Goal: Book appointment/travel/reservation

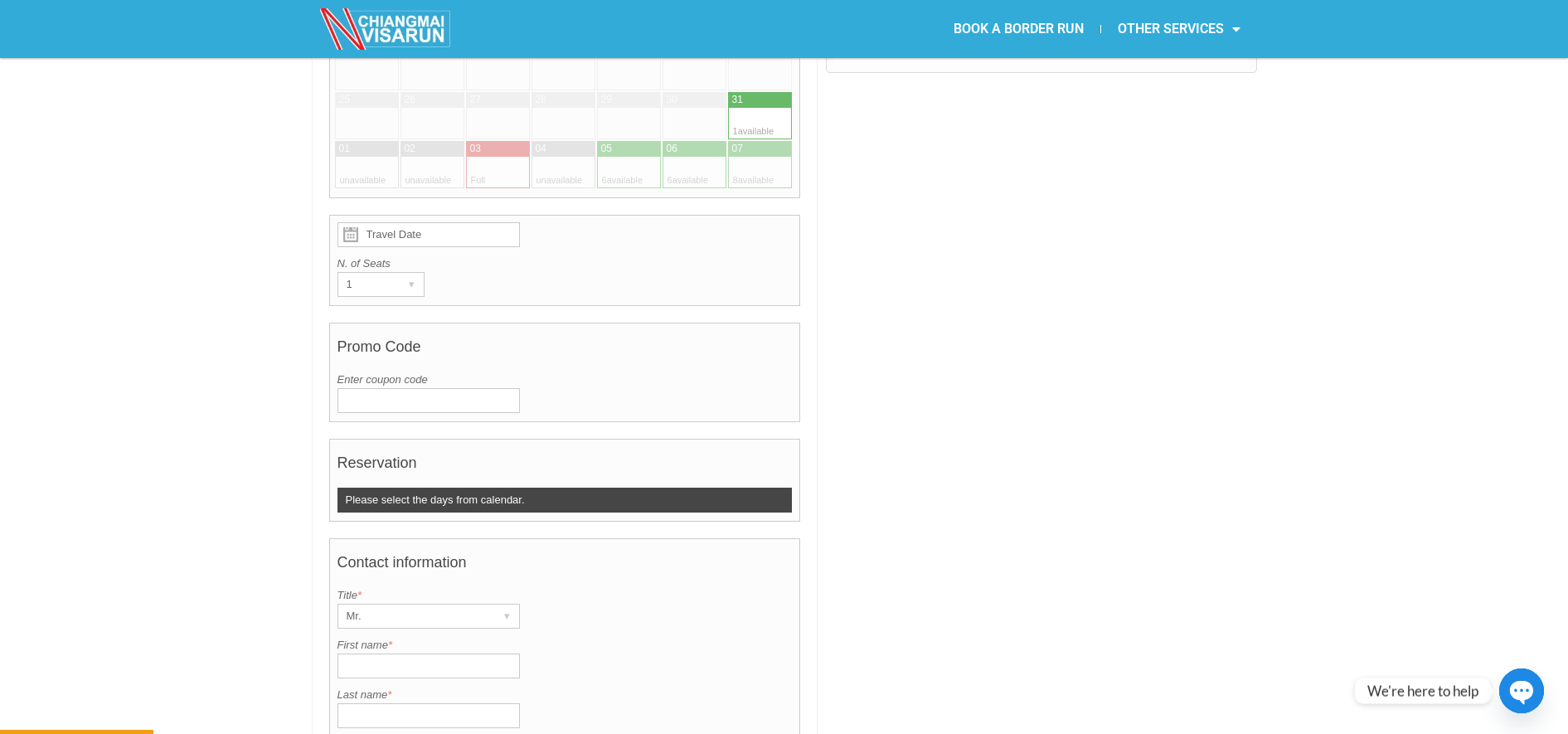
scroll to position [731, 0]
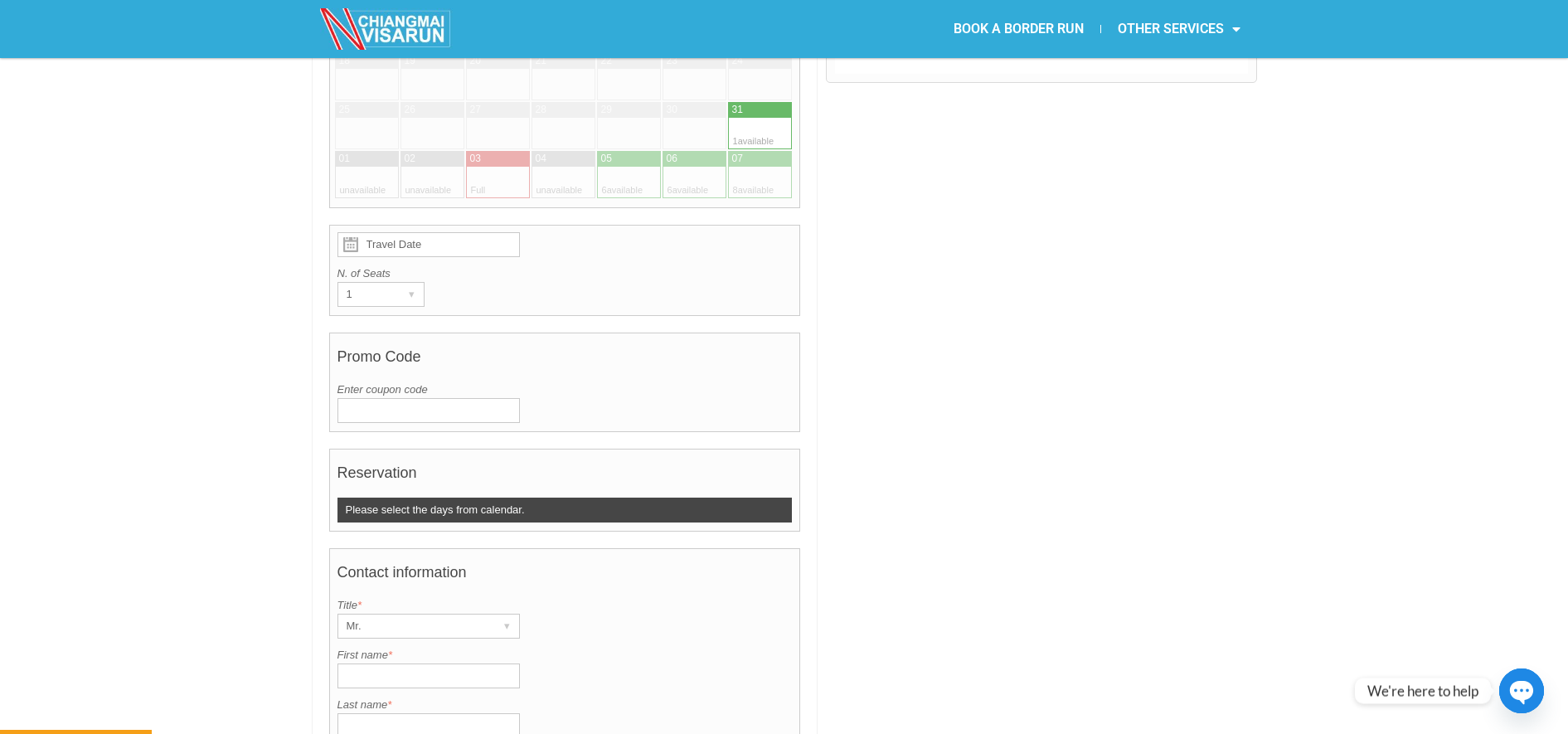
click at [750, 102] on div at bounding box center [744, 109] width 33 height 16
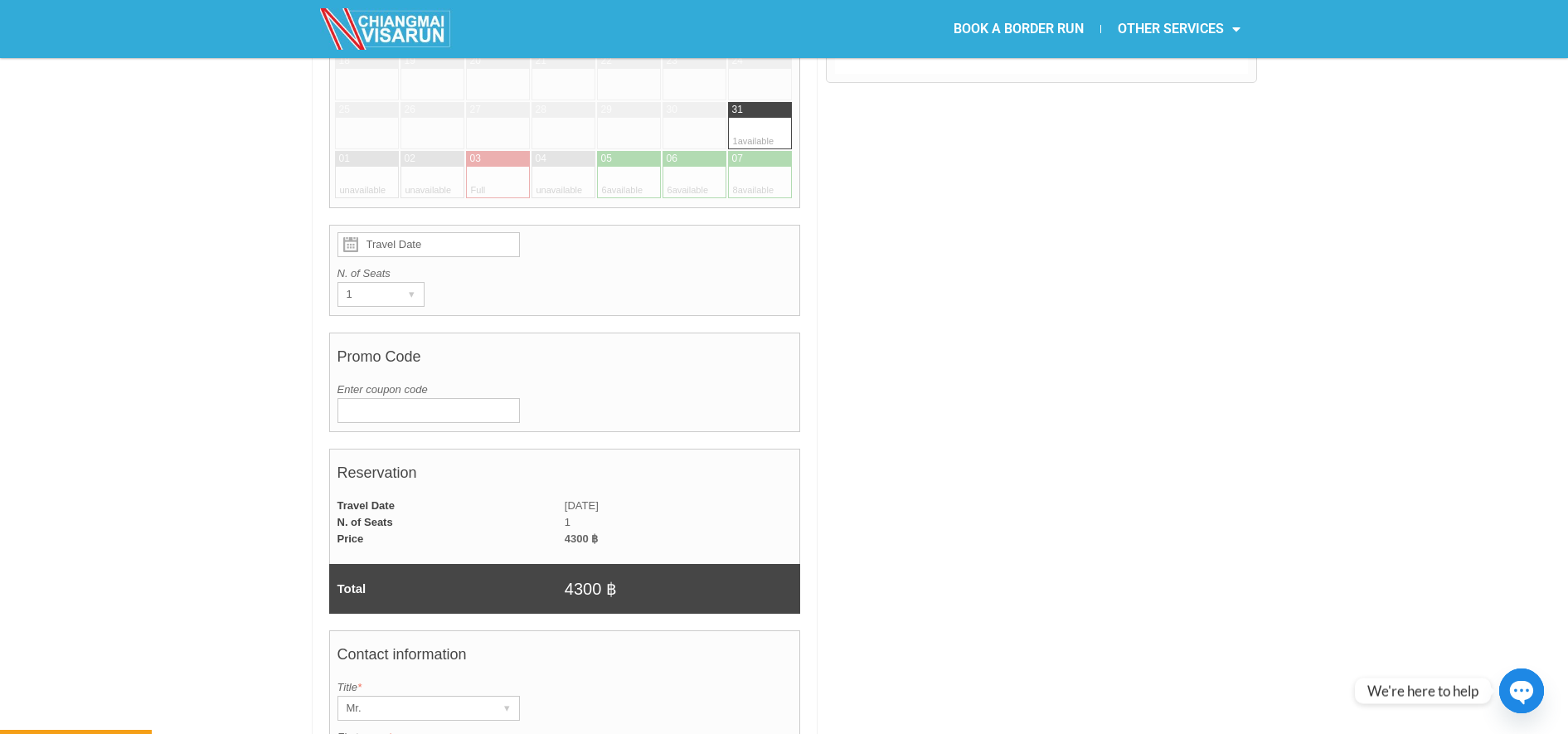
type input "[DATE]"
radio input "true"
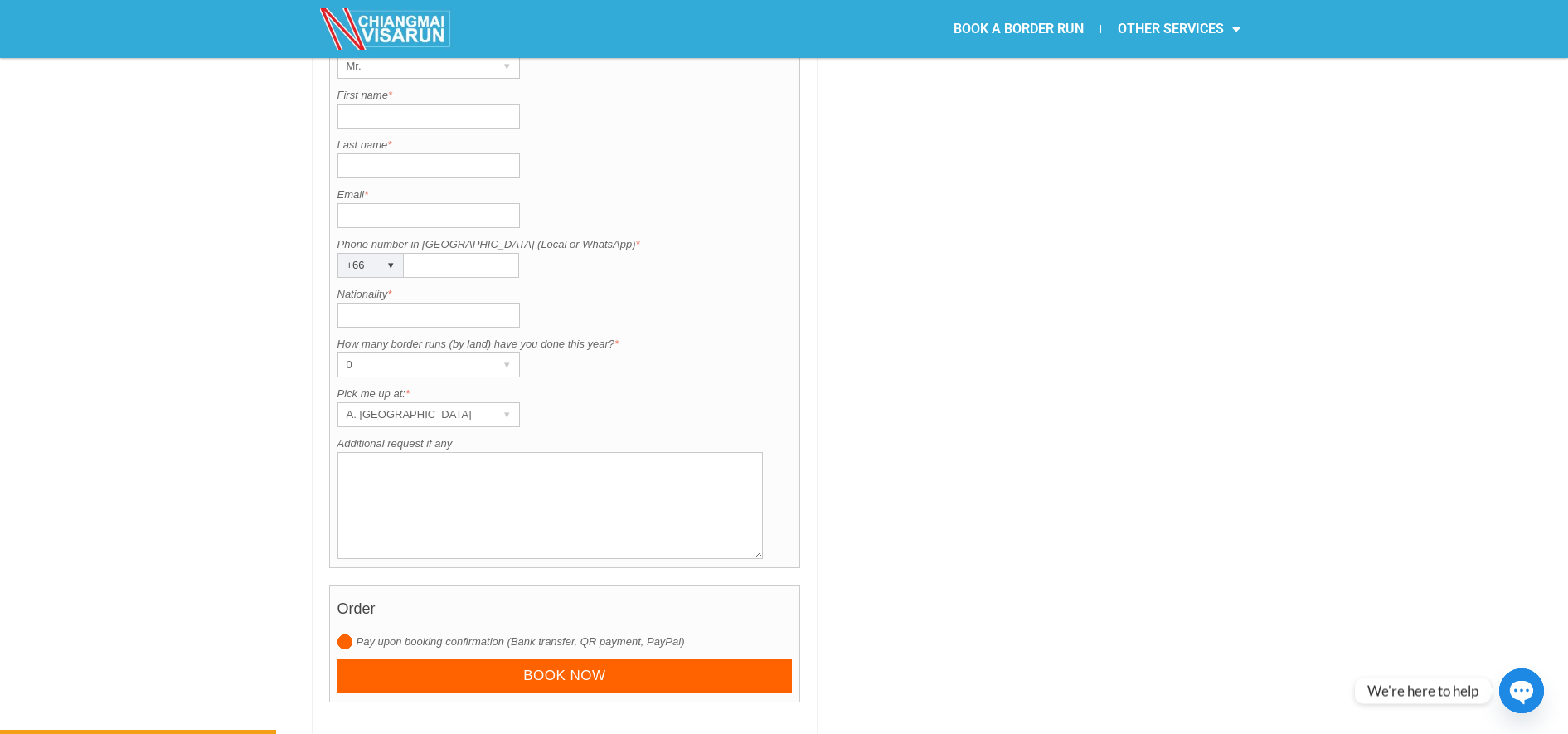
scroll to position [1272, 0]
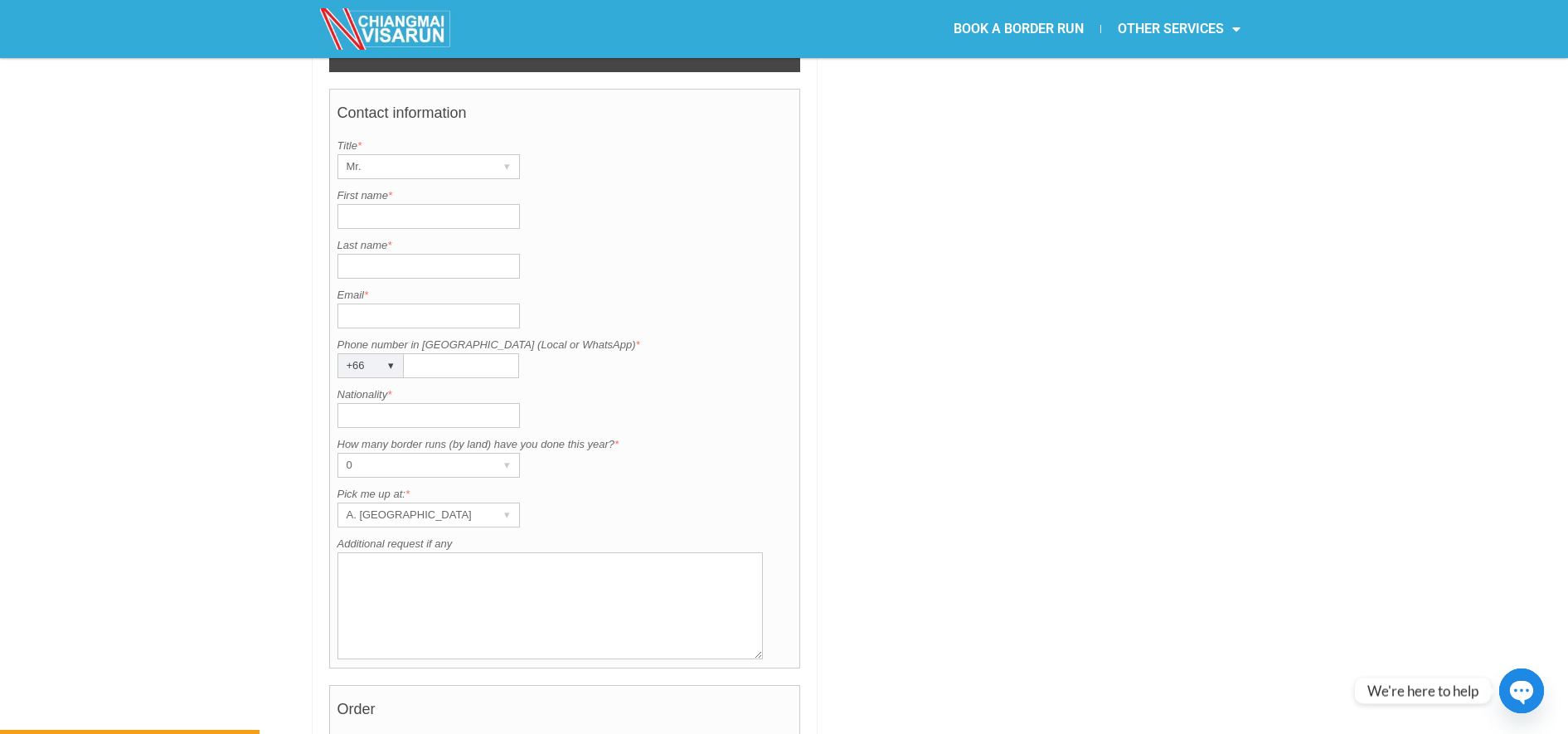
click at [382, 204] on input "First name *" at bounding box center [428, 217] width 182 height 25
type input "Sampurna"
click at [369, 254] on input "Last name *" at bounding box center [428, 266] width 182 height 25
type input "Gurung"
click at [352, 303] on input "Email *" at bounding box center [428, 316] width 182 height 25
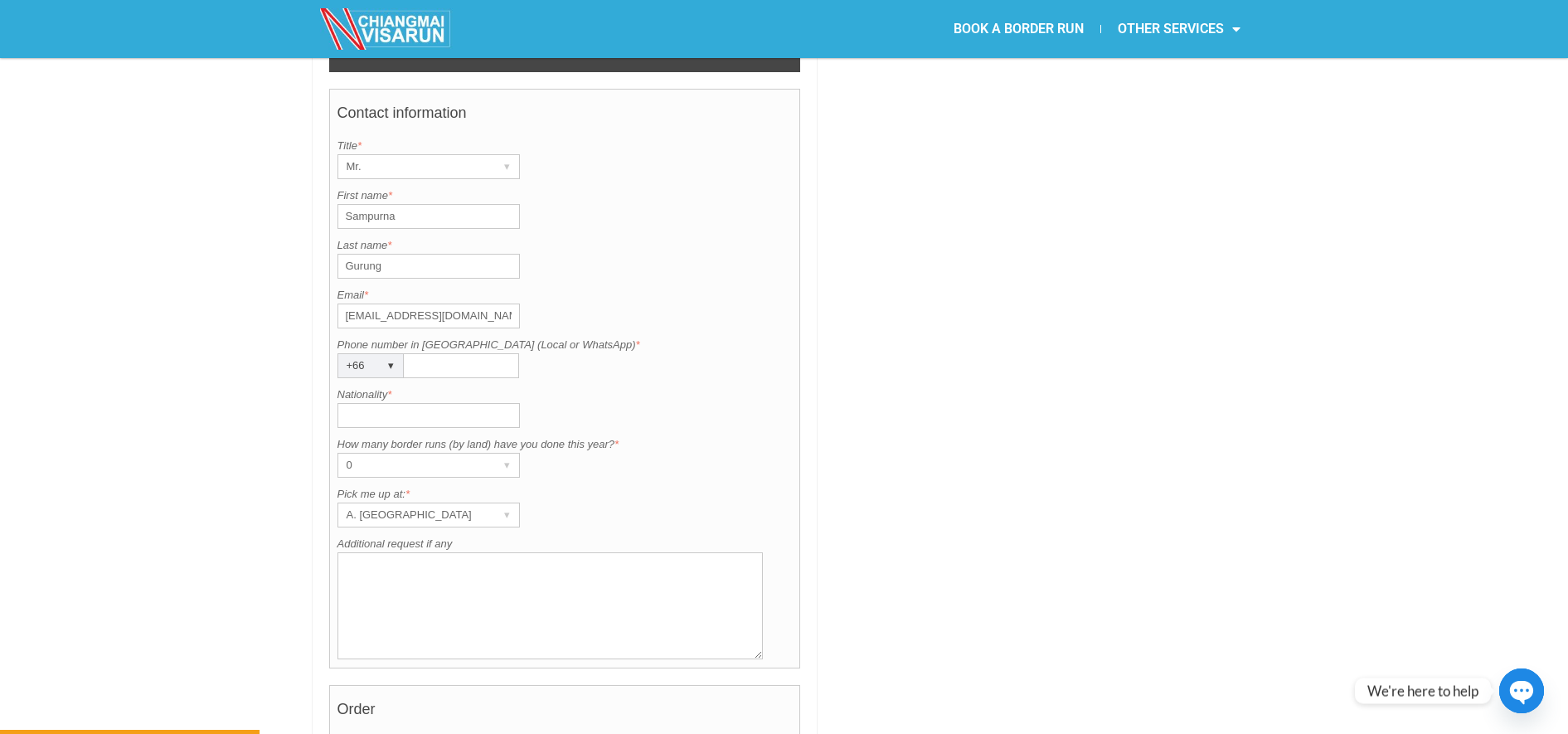
click at [390, 303] on input "[EMAIL_ADDRESS][DOMAIN_NAME]" at bounding box center [428, 316] width 182 height 25
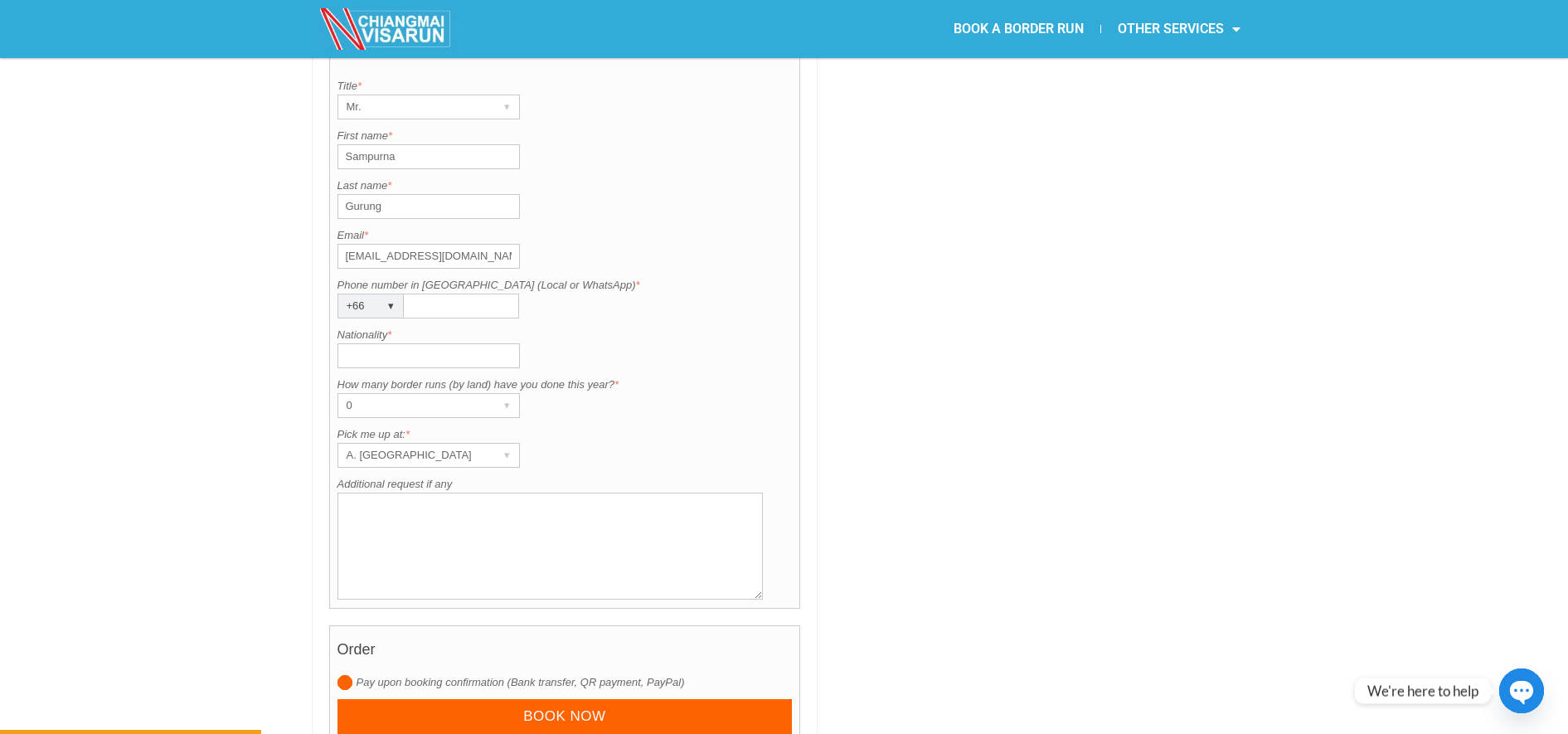
scroll to position [1242, 0]
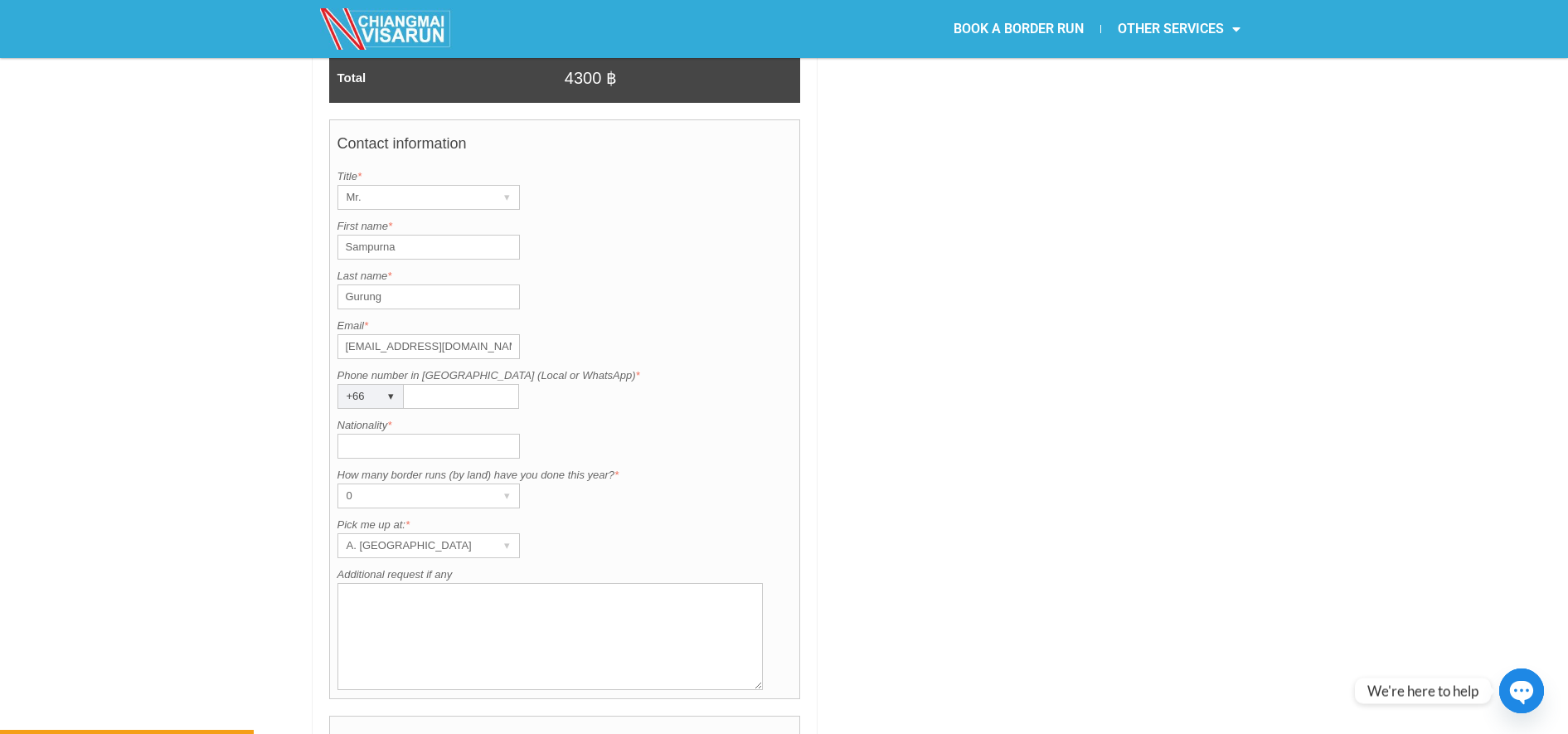
type input "[EMAIL_ADDRESS][DOMAIN_NAME]"
click at [423, 384] on input "Phone number in [GEOGRAPHIC_DATA] (Local or WhatsApp) *" at bounding box center [461, 396] width 115 height 25
type input "0632697346"
click at [420, 433] on input "Nationality *" at bounding box center [428, 446] width 182 height 25
type input "[DEMOGRAPHIC_DATA]"
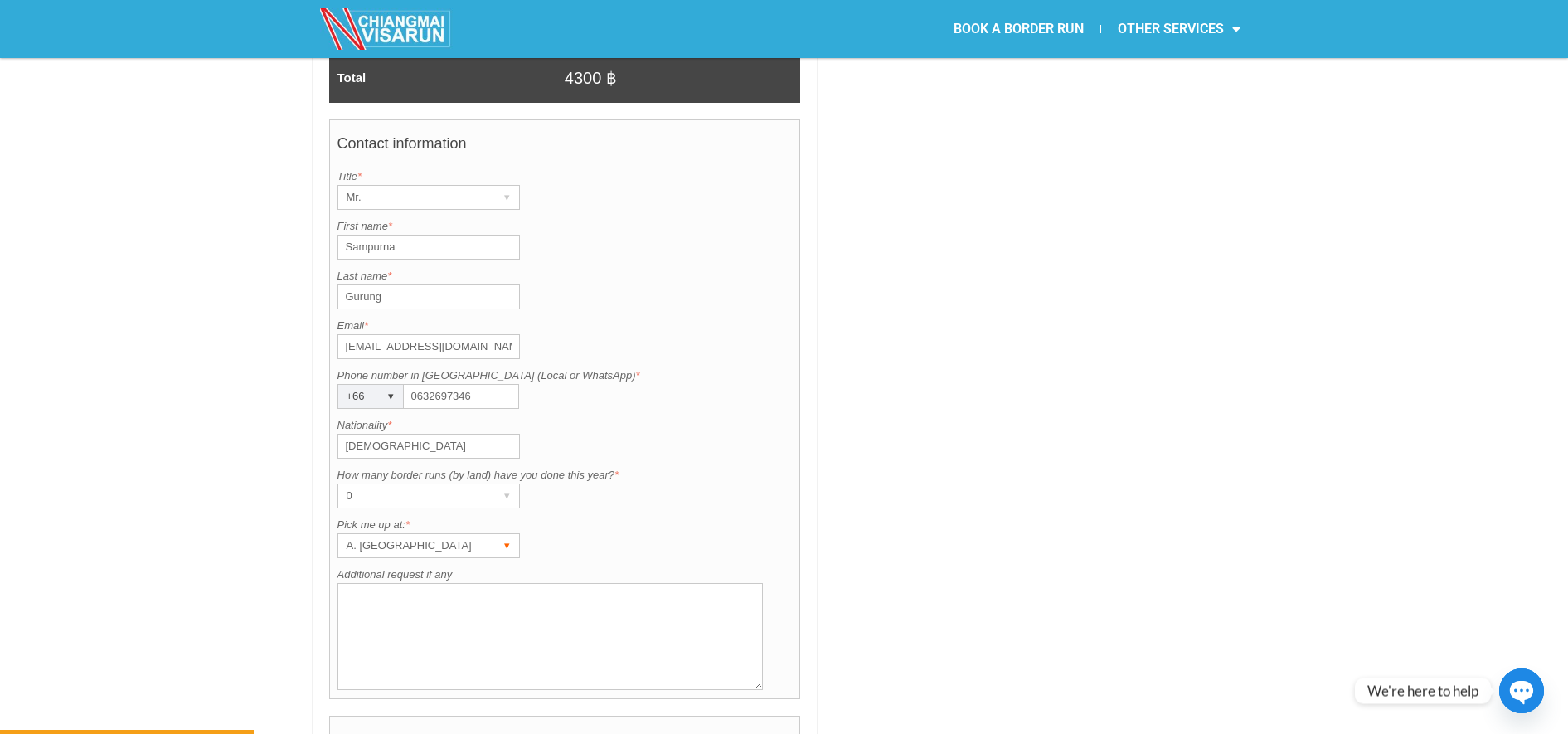
click at [393, 534] on div "A. [GEOGRAPHIC_DATA]" at bounding box center [413, 546] width 149 height 24
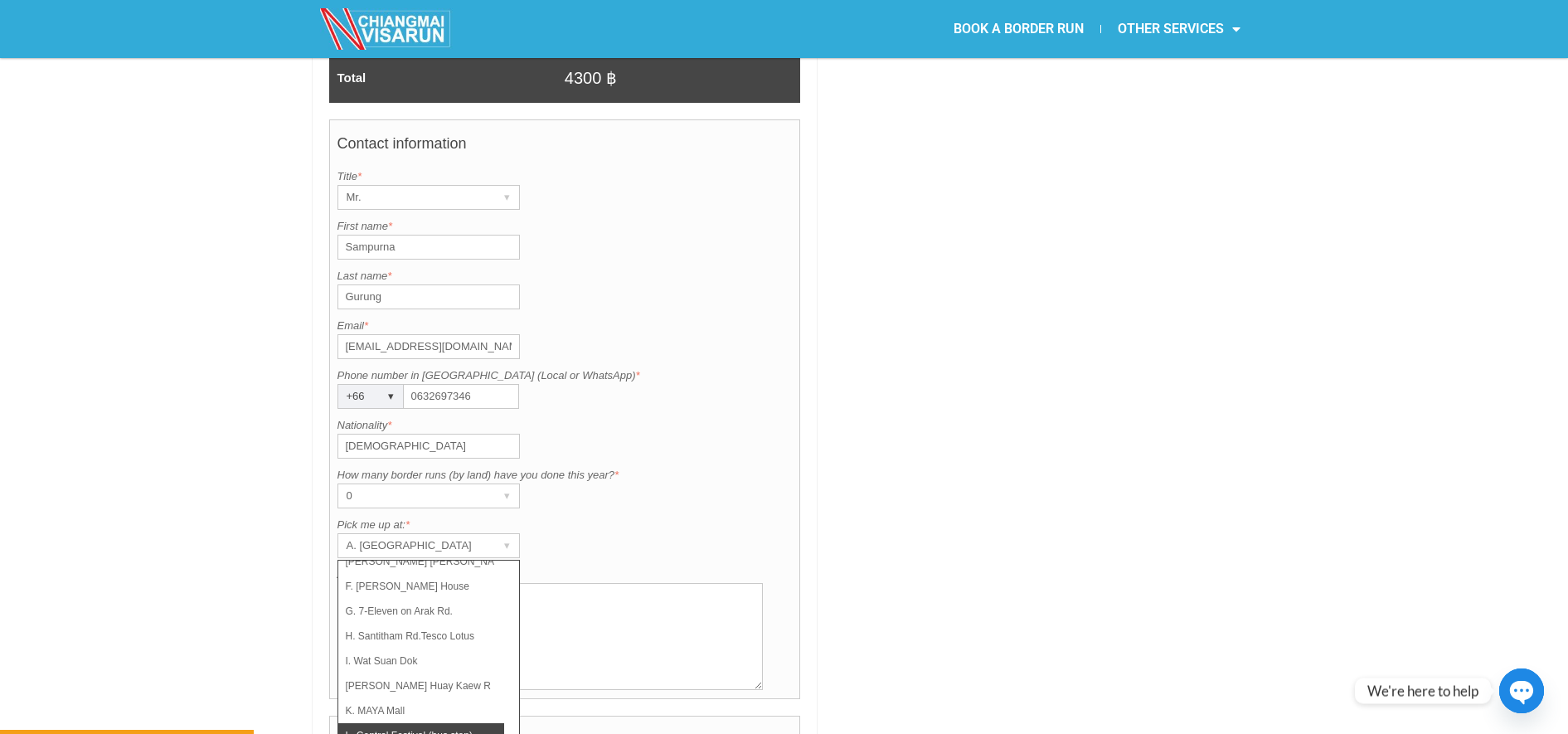
click at [449, 723] on li "L. Central Festival (bus stop)" at bounding box center [421, 736] width 165 height 25
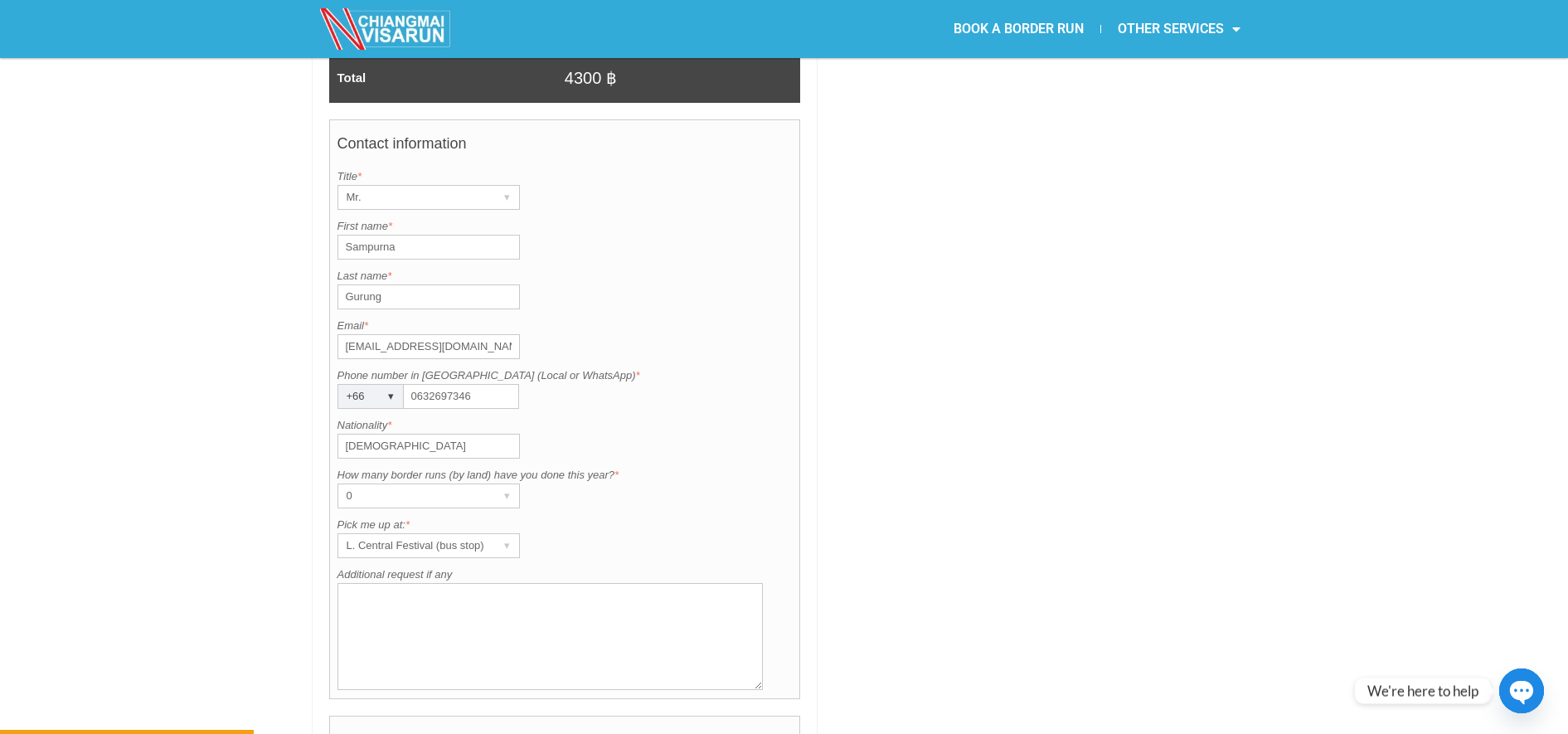
click at [455, 601] on textarea "Additional request if any" at bounding box center [550, 636] width 426 height 107
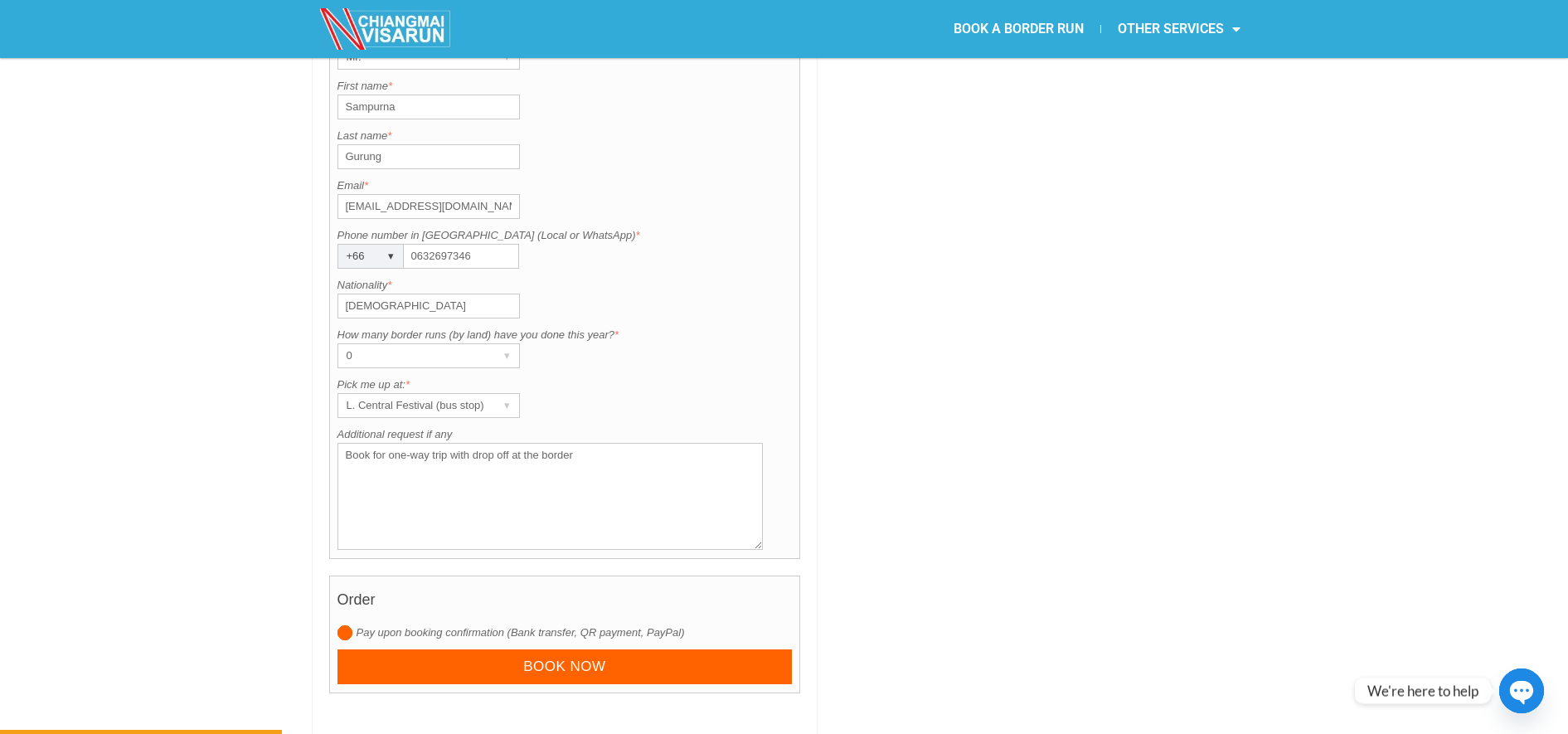
scroll to position [1392, 0]
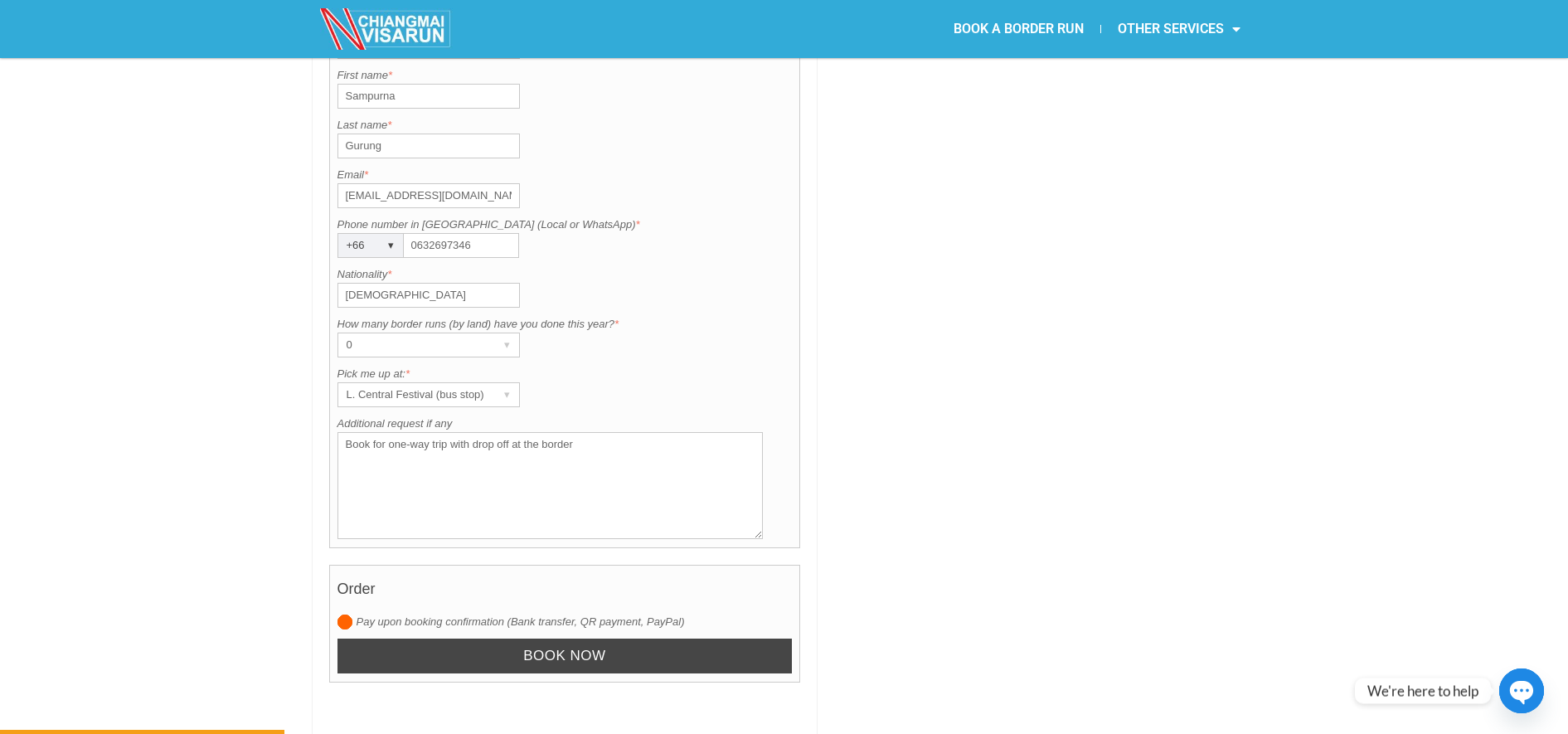
type textarea "Book for one-way trip with drop off at the border"
click at [623, 638] on input "Book now" at bounding box center [565, 656] width 455 height 35
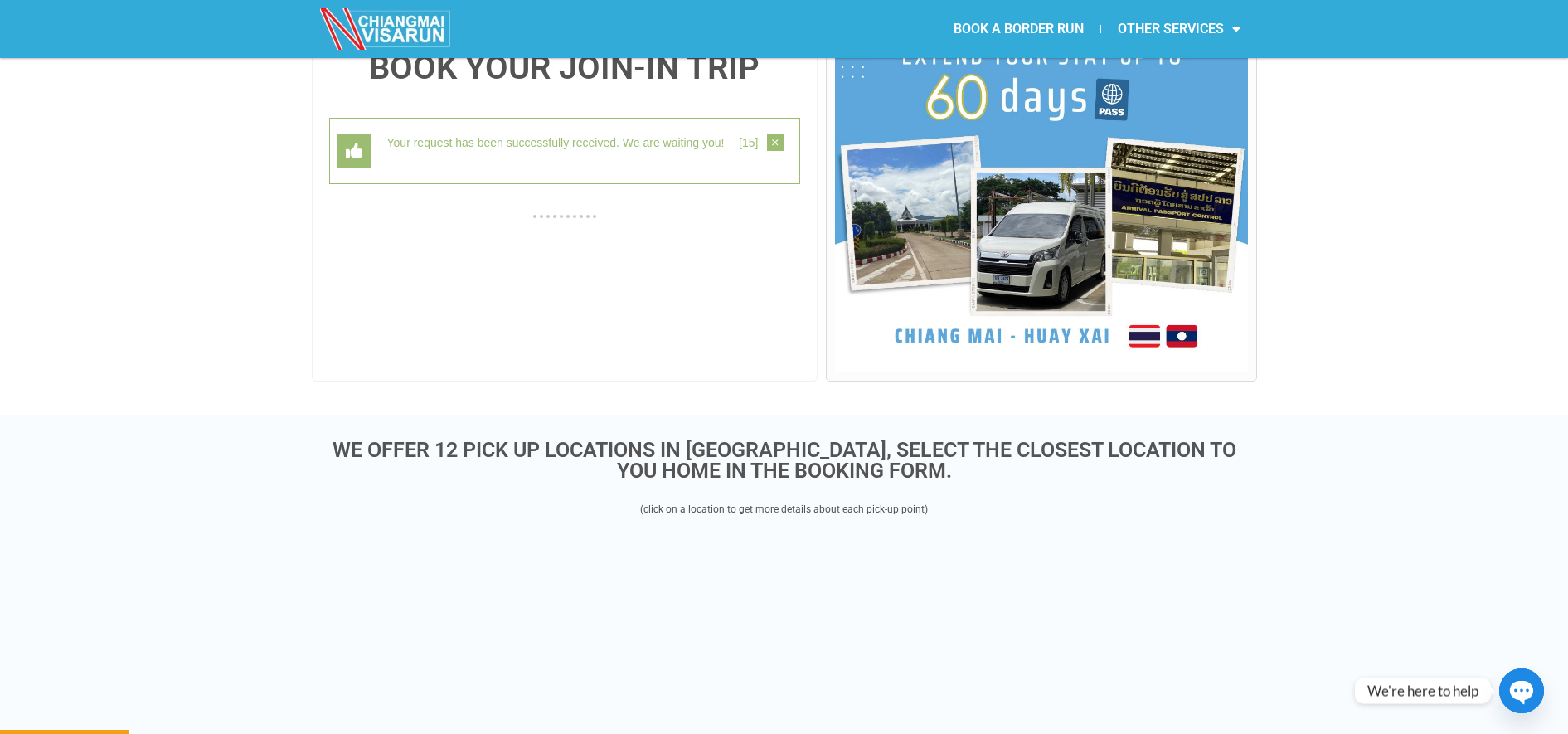
scroll to position [428, 0]
